Goal: Information Seeking & Learning: Learn about a topic

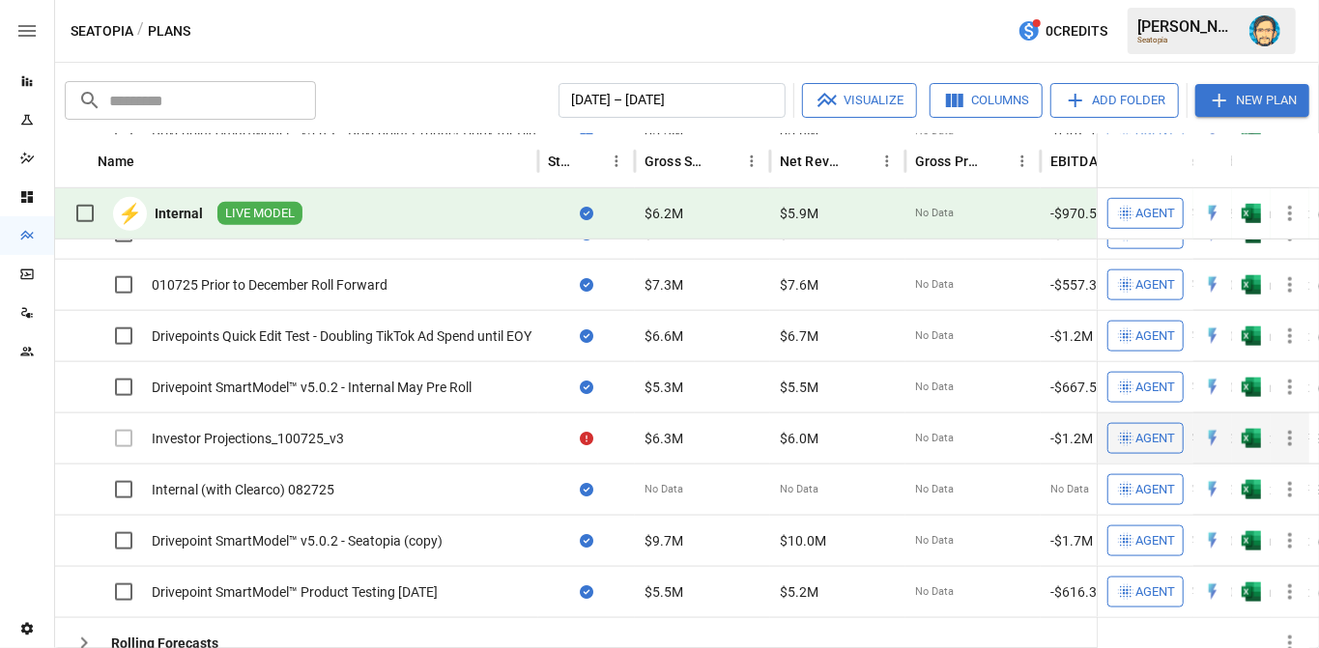
click at [1291, 434] on icon "button" at bounding box center [1290, 438] width 4 height 15
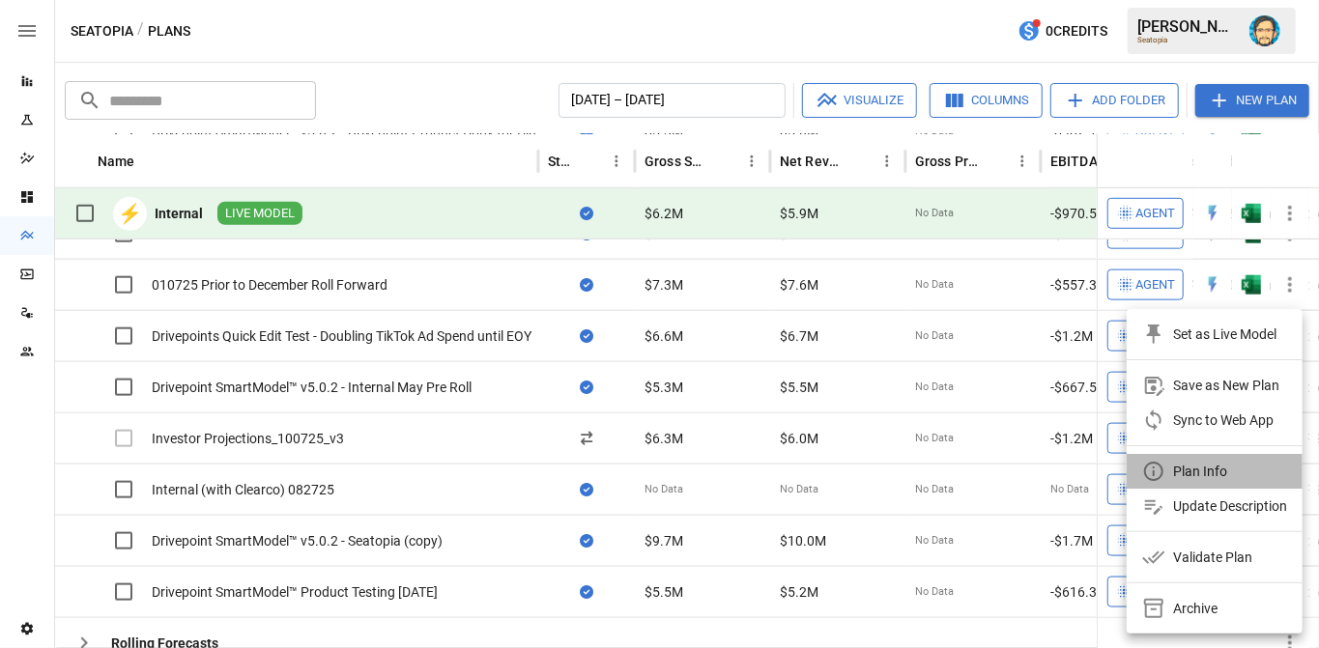
click at [1227, 461] on li "Plan Info" at bounding box center [1215, 471] width 176 height 35
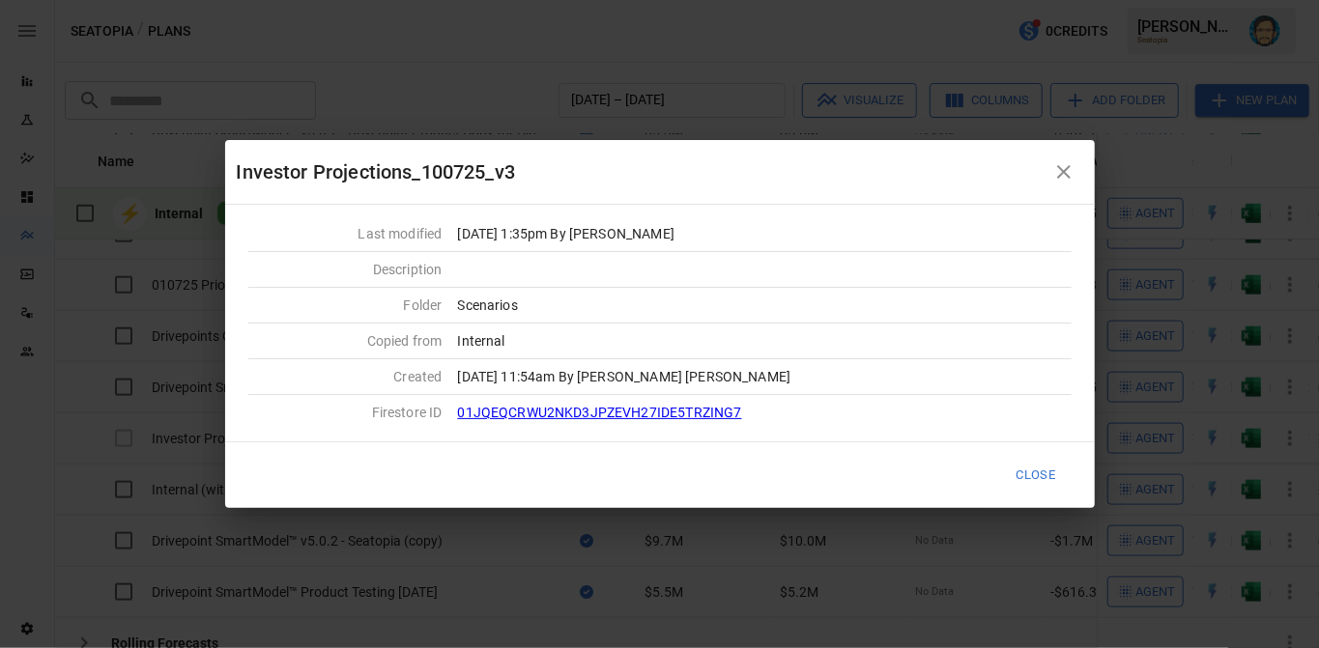
click at [1037, 471] on button "Close" at bounding box center [1036, 475] width 65 height 32
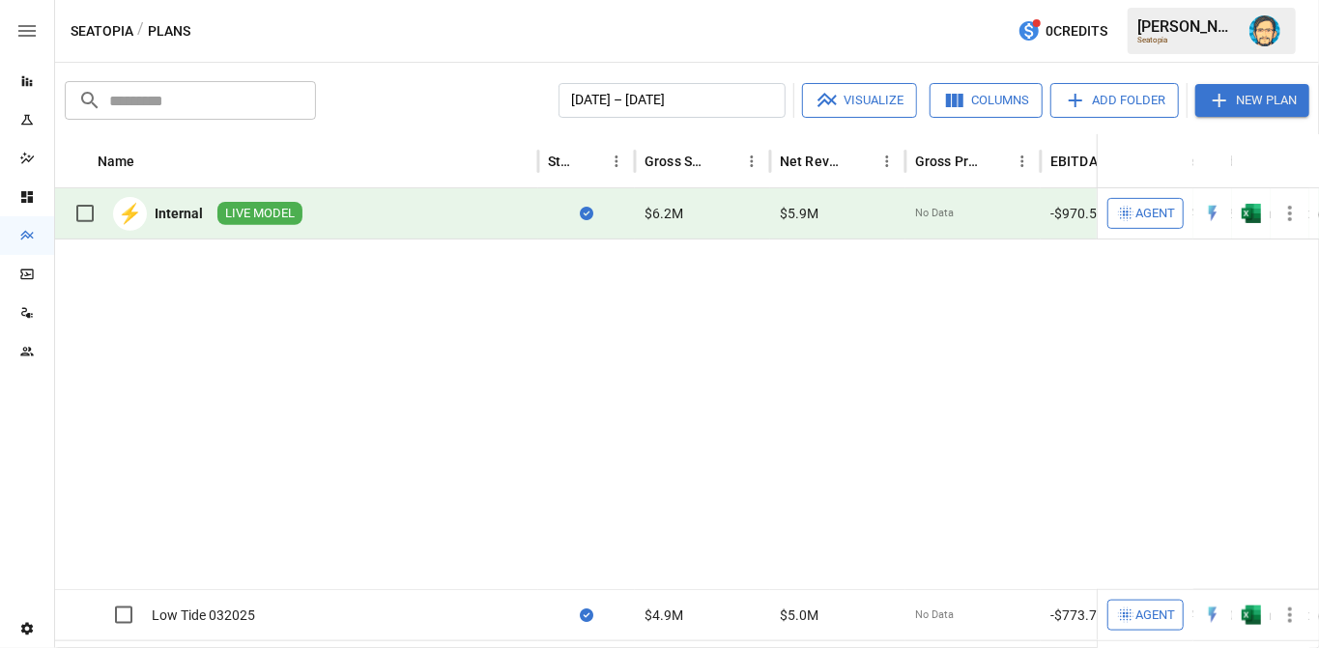
scroll to position [643, 0]
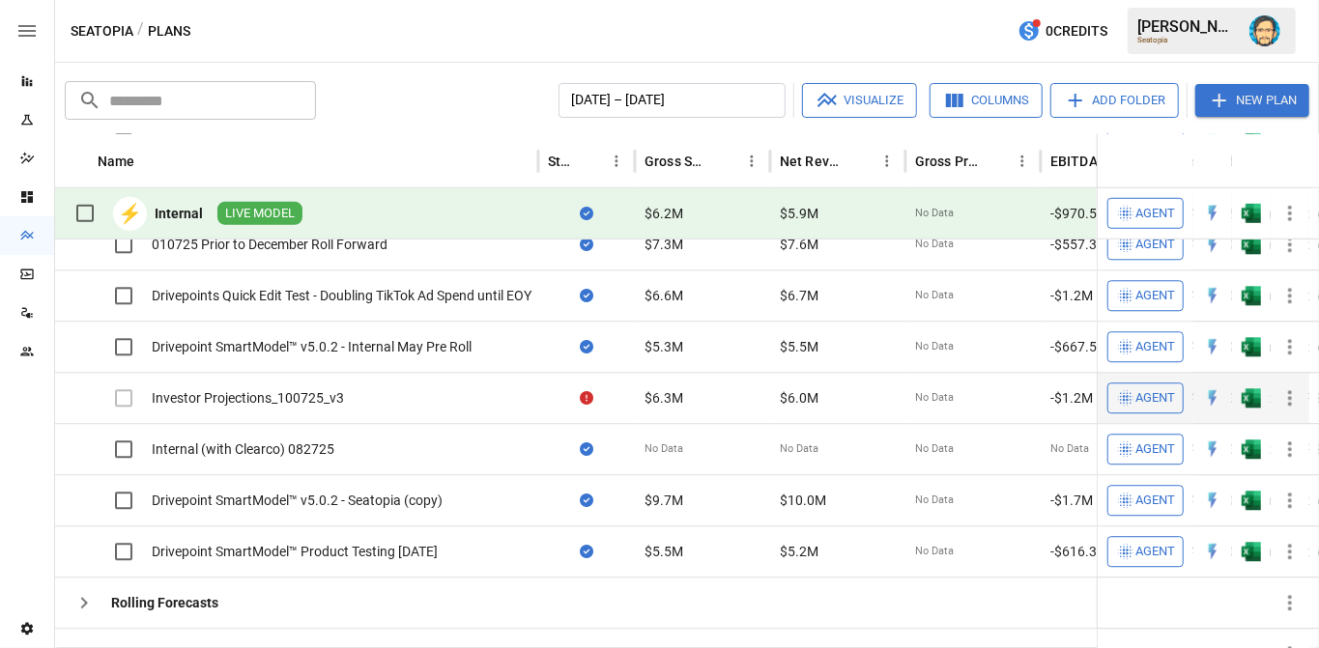
click at [1290, 393] on icon "button" at bounding box center [1290, 398] width 4 height 15
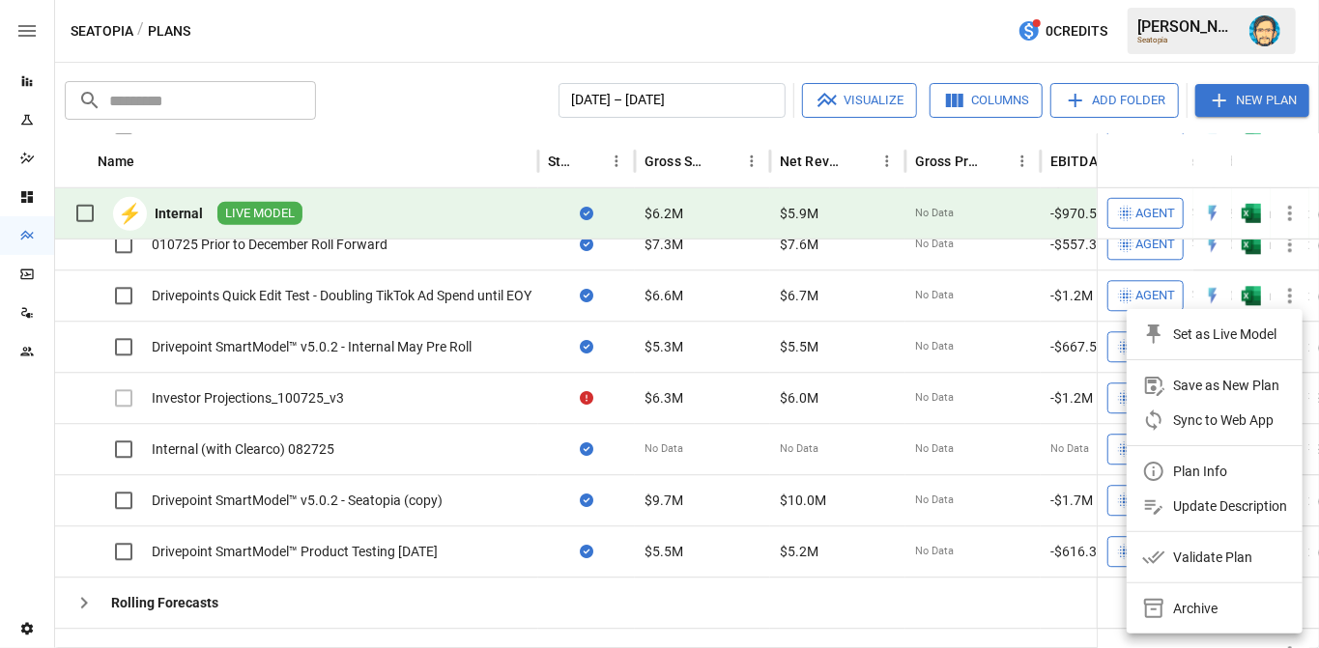
click at [1200, 463] on div "Plan Info" at bounding box center [1200, 471] width 54 height 23
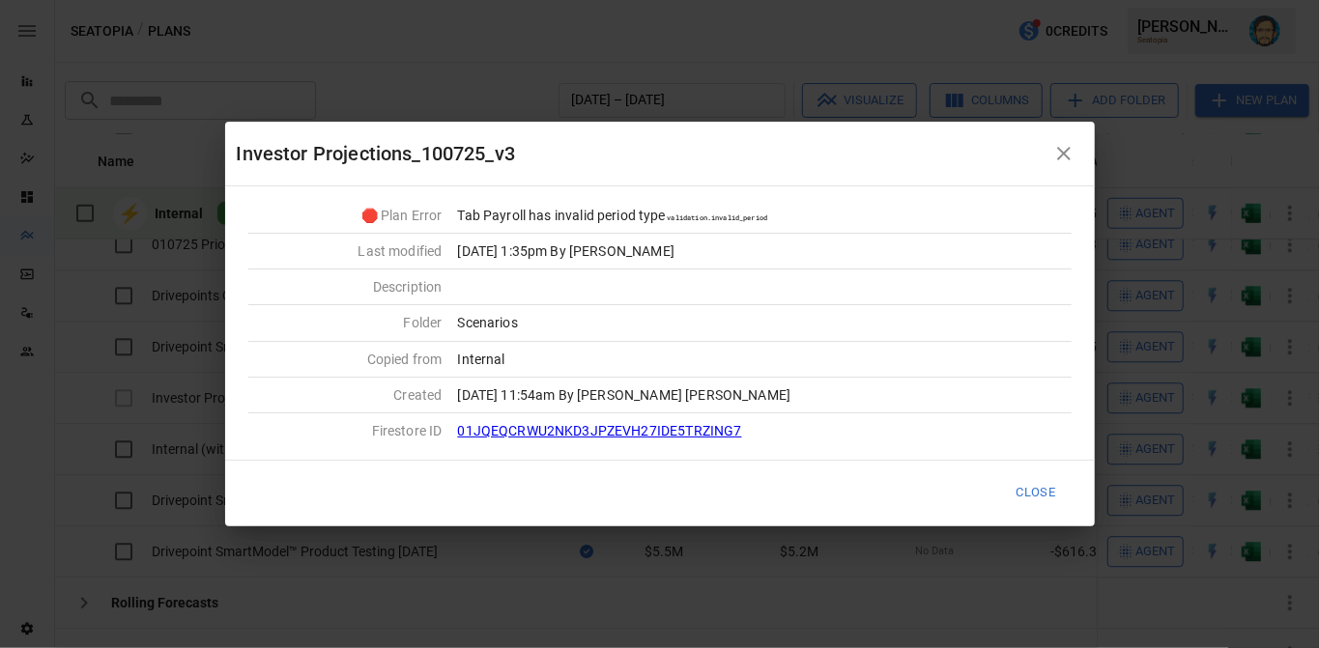
click at [1064, 155] on icon "button" at bounding box center [1064, 154] width 14 height 14
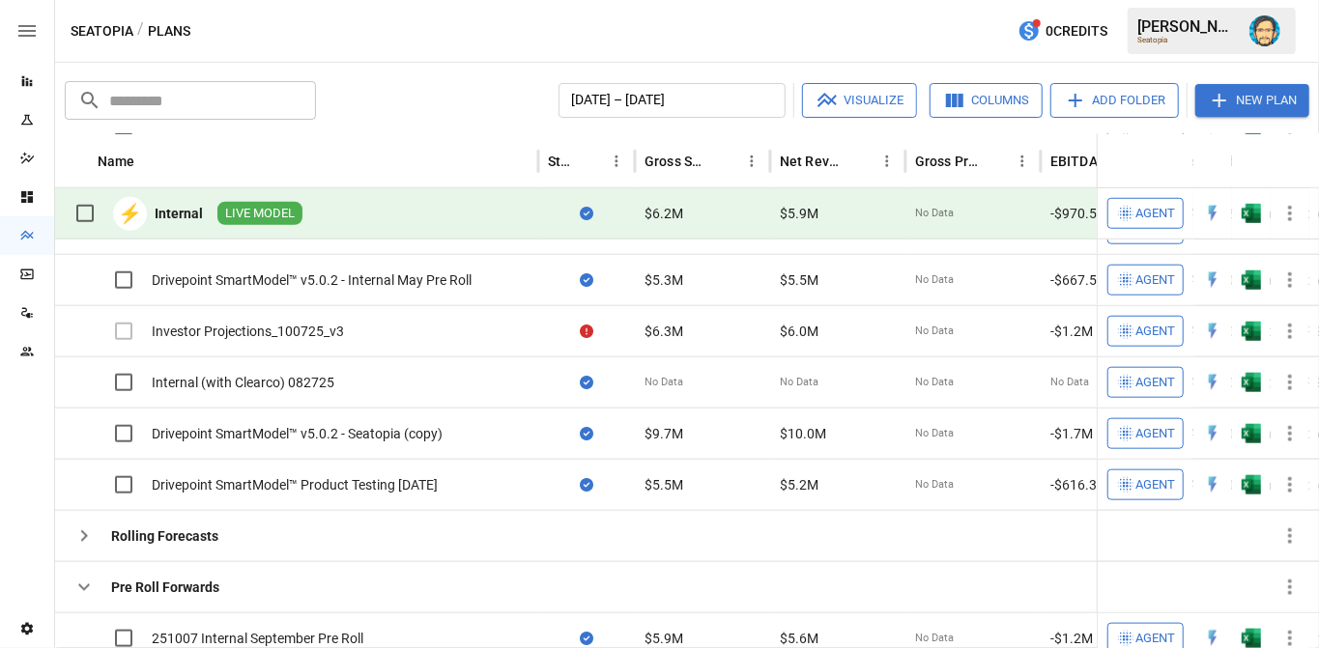
scroll to position [703, 0]
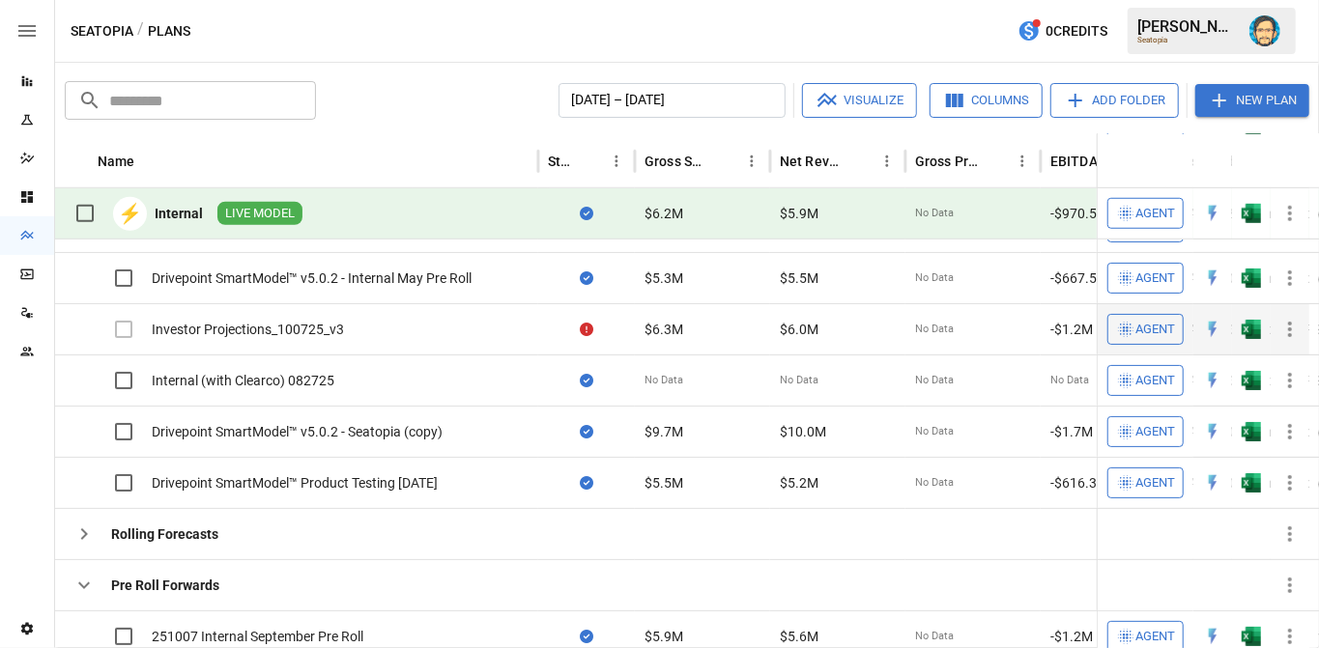
click at [1294, 328] on icon "button" at bounding box center [1289, 329] width 23 height 23
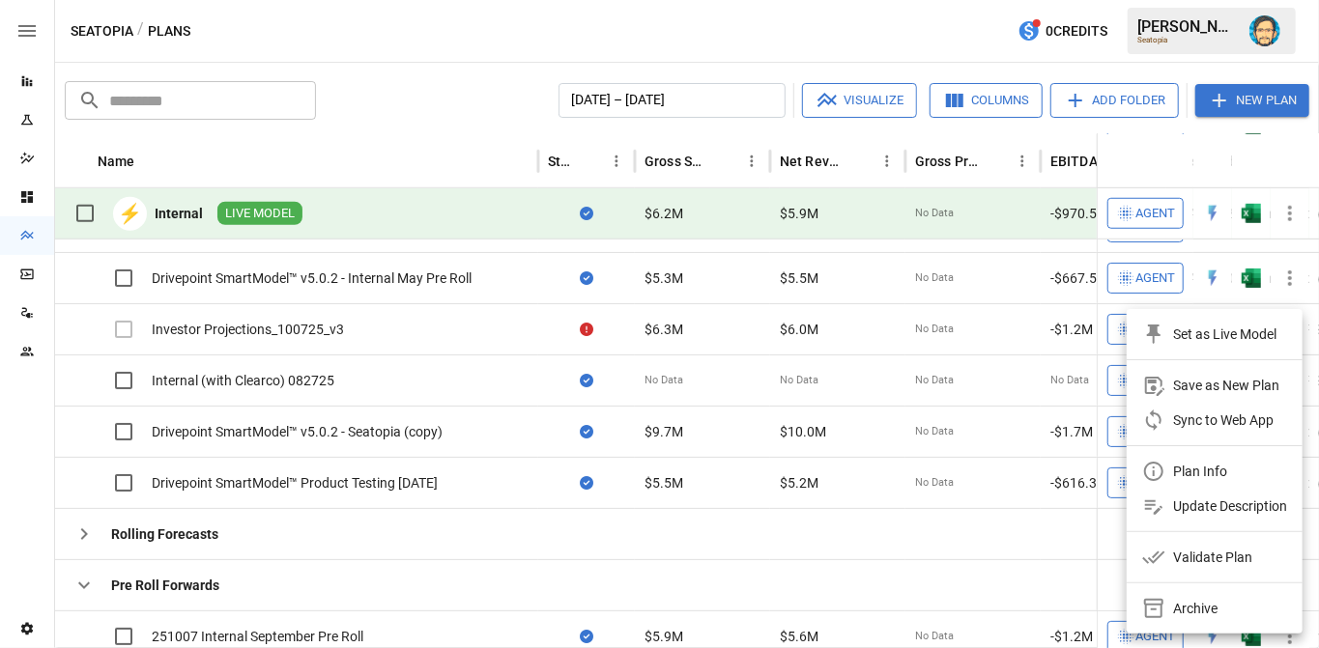
click at [870, 328] on div at bounding box center [659, 324] width 1319 height 648
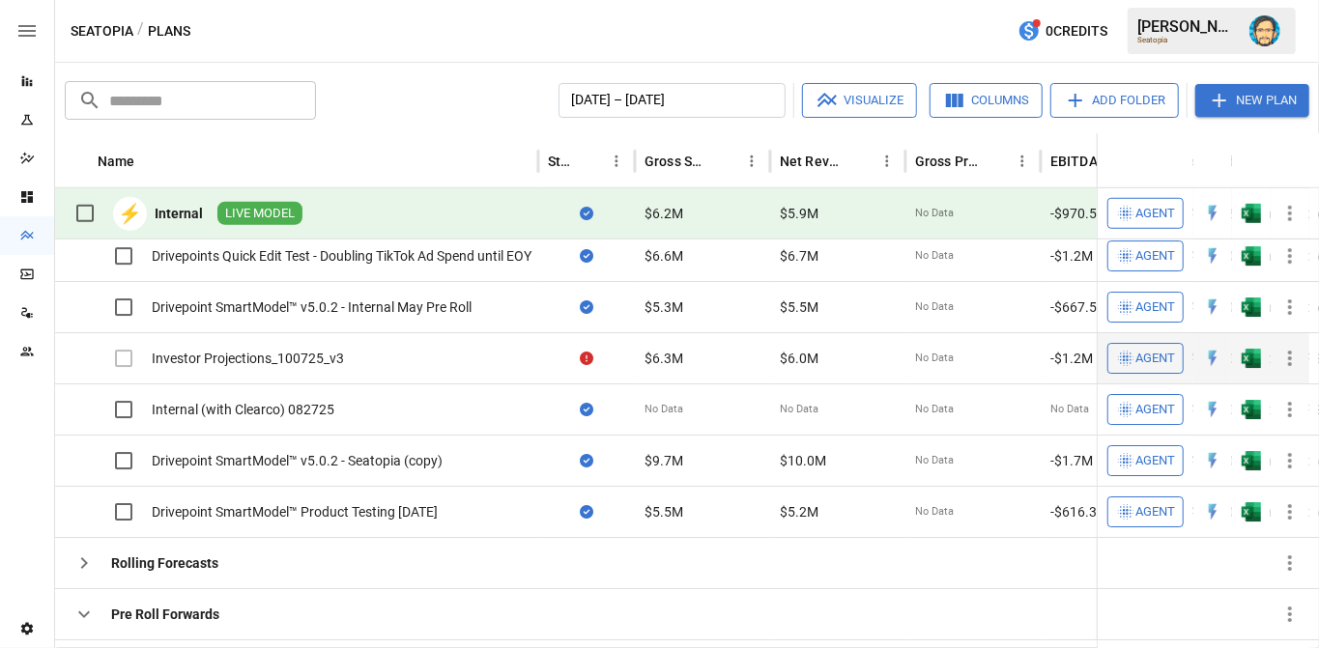
scroll to position [683, 0]
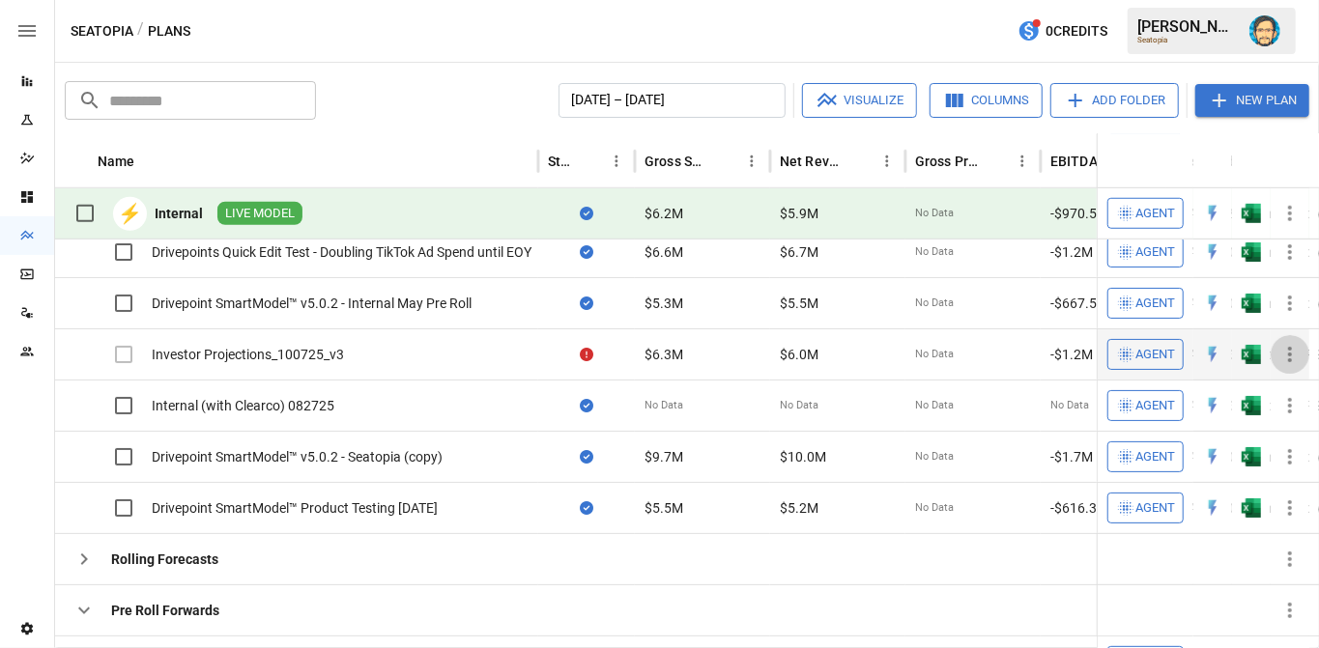
click at [1288, 347] on icon "button" at bounding box center [1289, 354] width 23 height 23
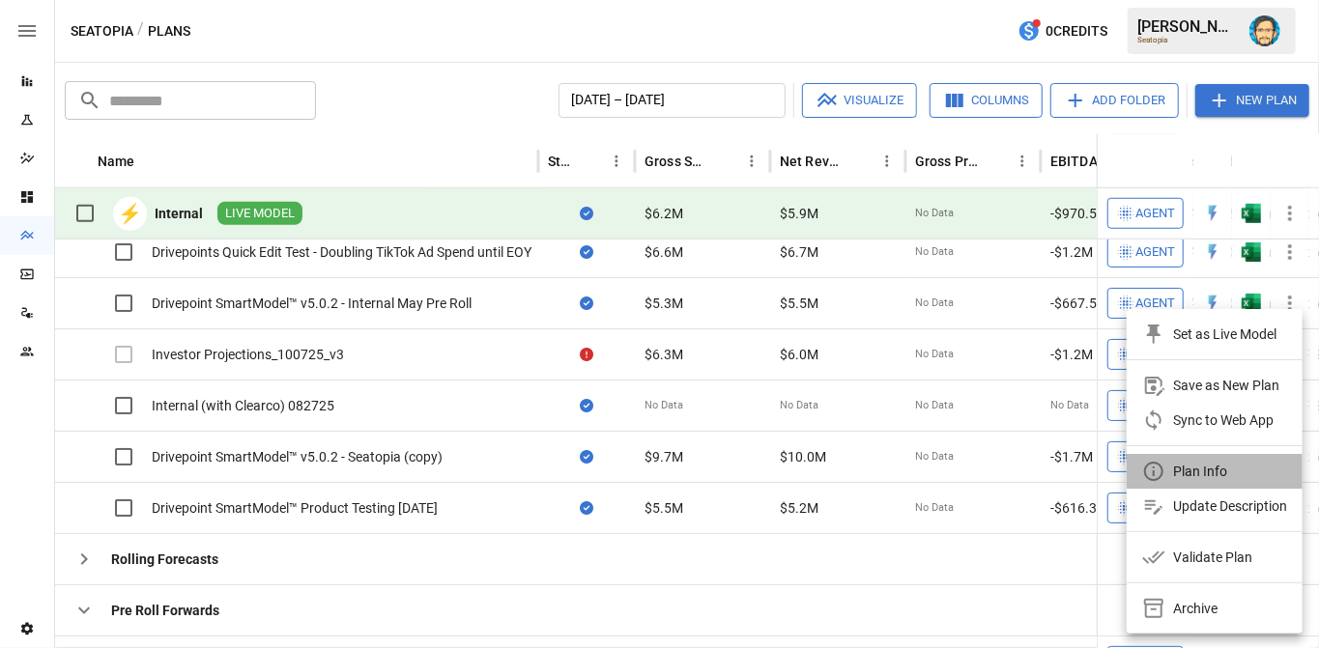
click at [1167, 470] on div "Plan Info" at bounding box center [1184, 471] width 85 height 23
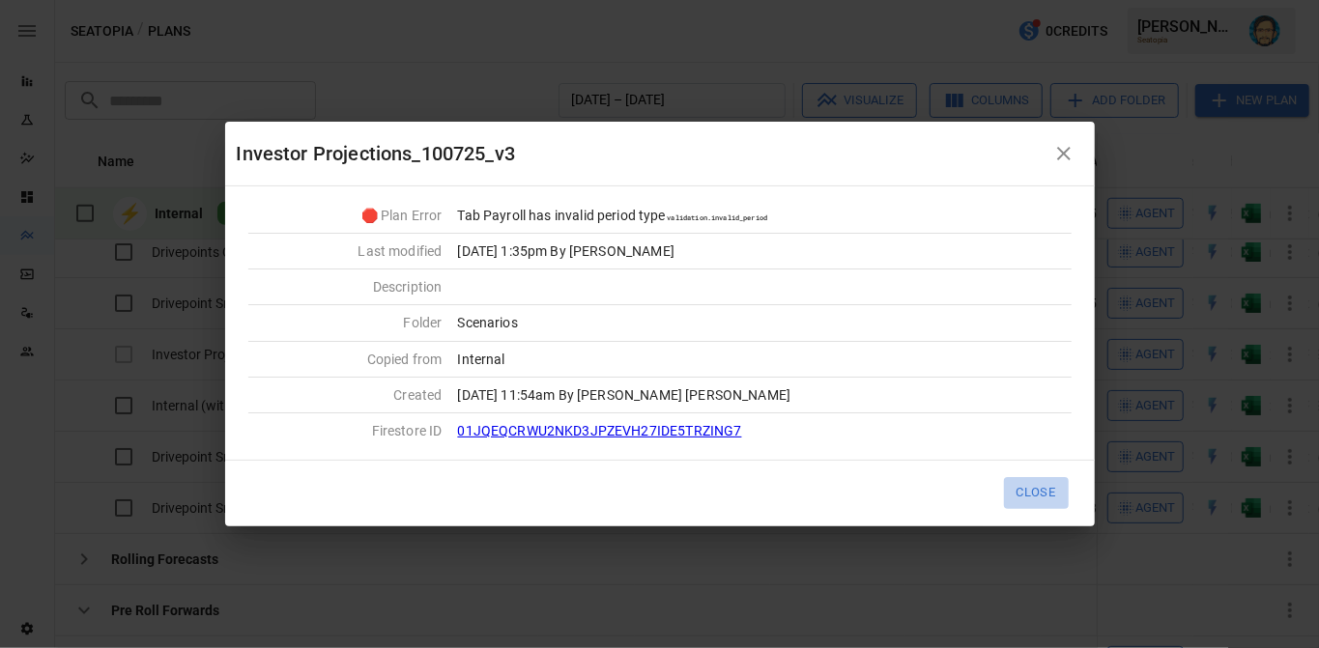
click at [1035, 488] on button "Close" at bounding box center [1036, 493] width 65 height 32
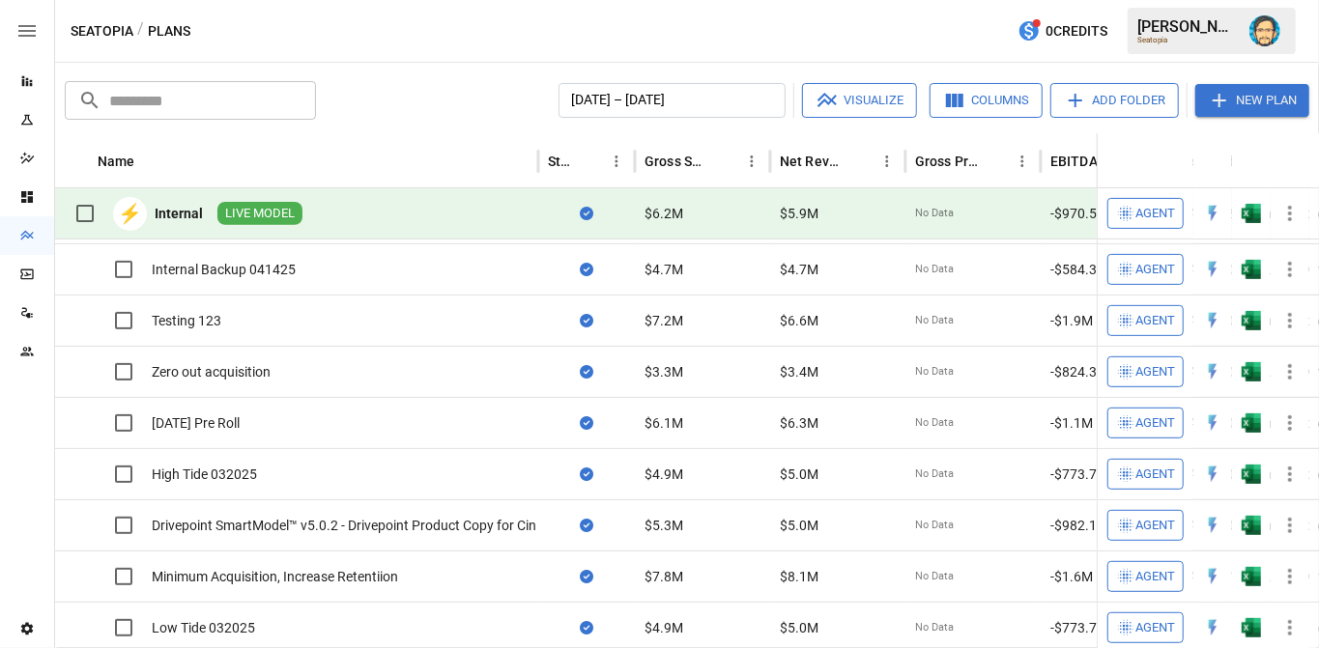
scroll to position [292, 0]
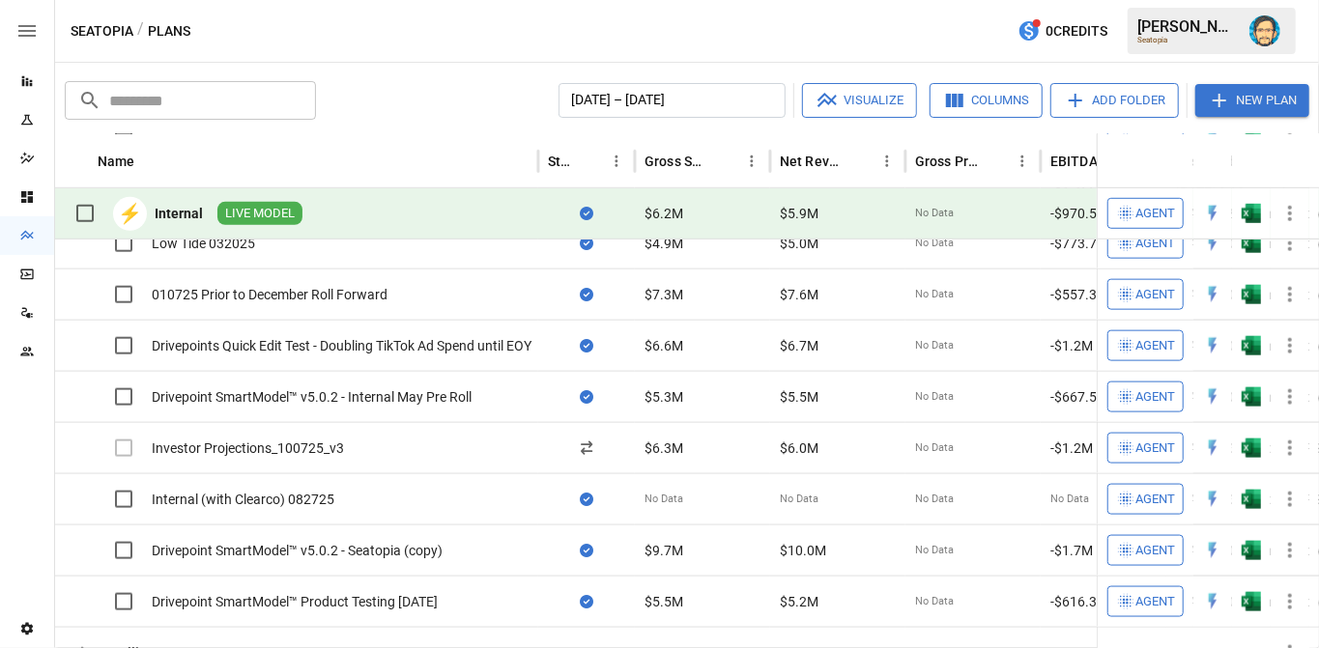
click at [1267, 38] on img "Dana Basken" at bounding box center [1264, 30] width 31 height 31
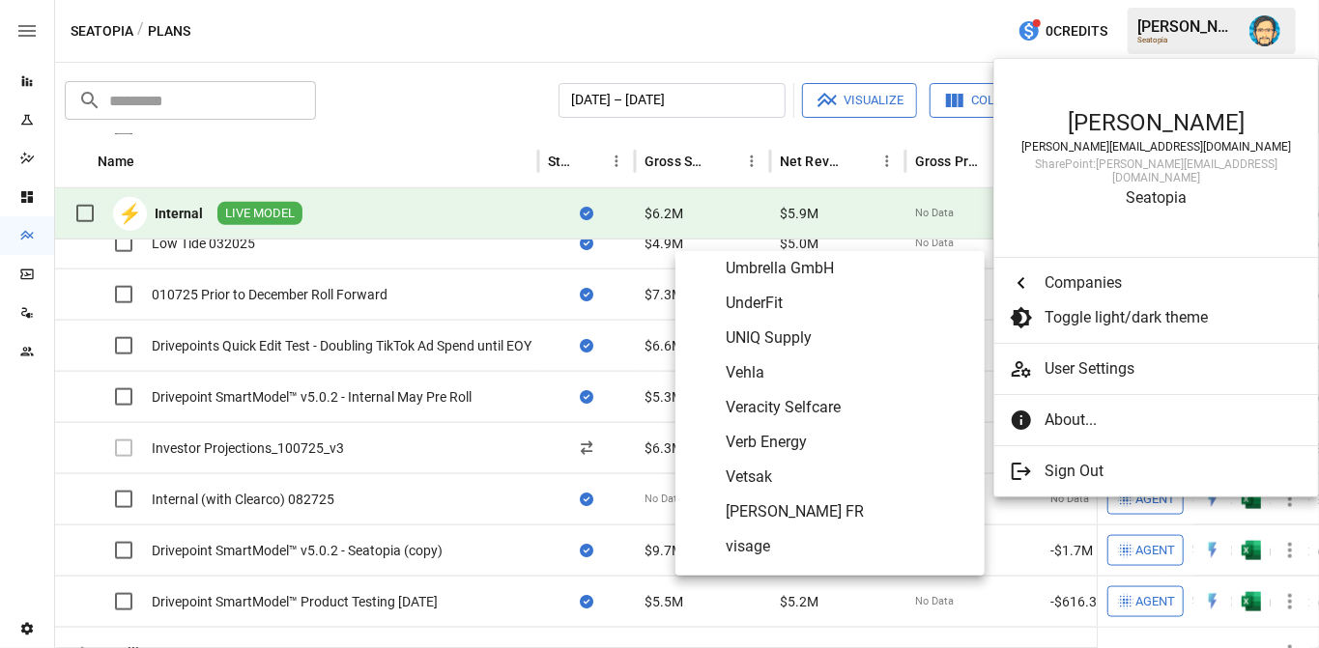
click at [806, 510] on span "[PERSON_NAME] FR" at bounding box center [847, 511] width 243 height 23
